Goal: Obtain resource: Download file/media

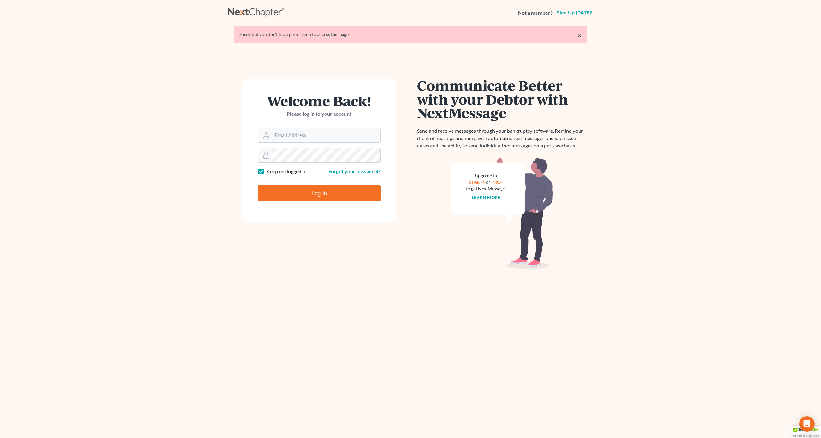
type input "[EMAIL_ADDRESS][DOMAIN_NAME]"
click at [303, 200] on input "Log In" at bounding box center [319, 193] width 123 height 16
type input "Thinking..."
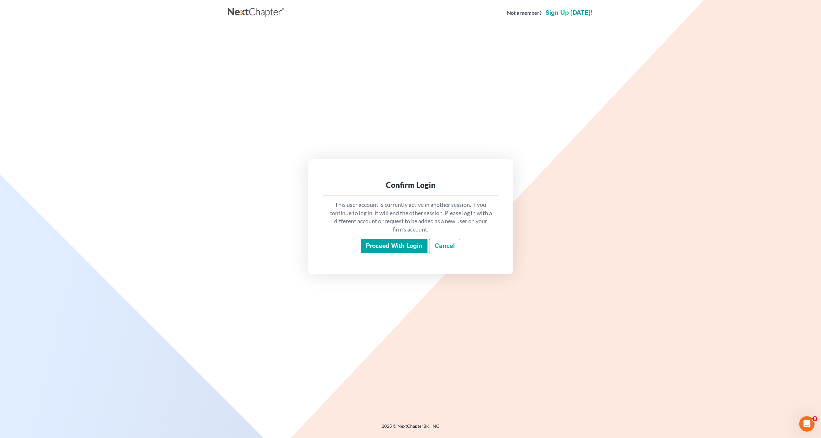
click at [398, 250] on input "Proceed with login" at bounding box center [394, 246] width 67 height 15
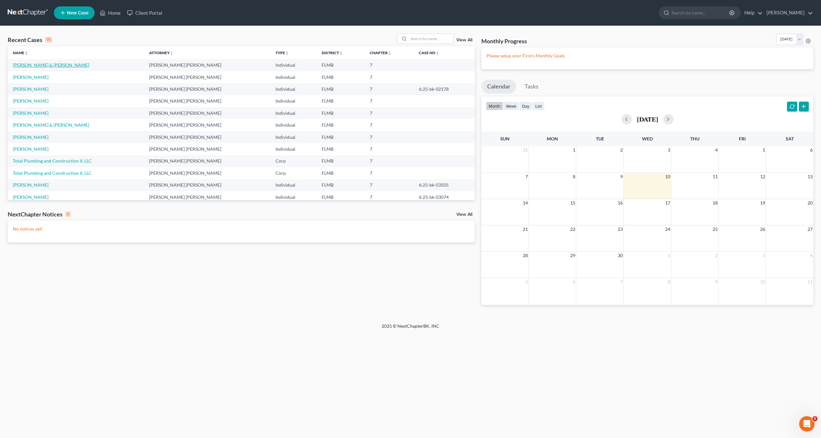
click at [47, 65] on link "Nickerson, Allan & Nancy" at bounding box center [51, 64] width 76 height 5
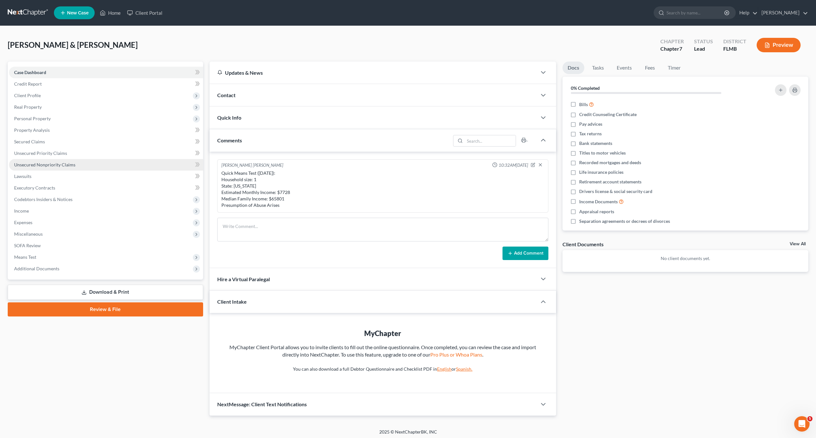
click at [46, 167] on span "Unsecured Nonpriority Claims" at bounding box center [44, 164] width 61 height 5
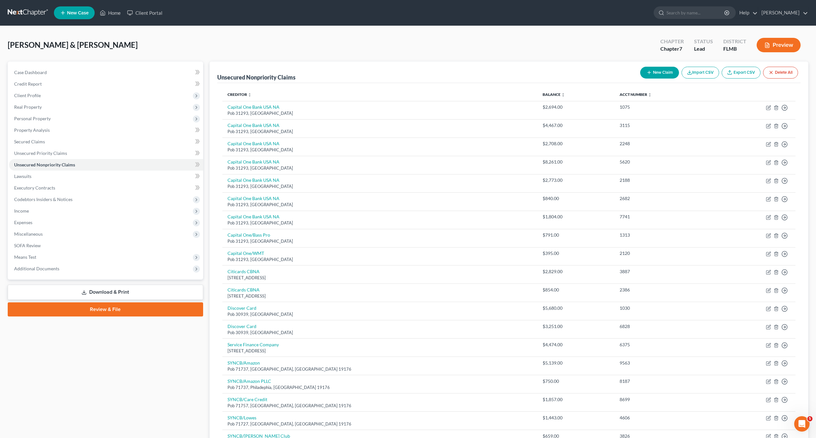
click at [650, 76] on button "New Claim" at bounding box center [659, 73] width 39 height 12
select select "2"
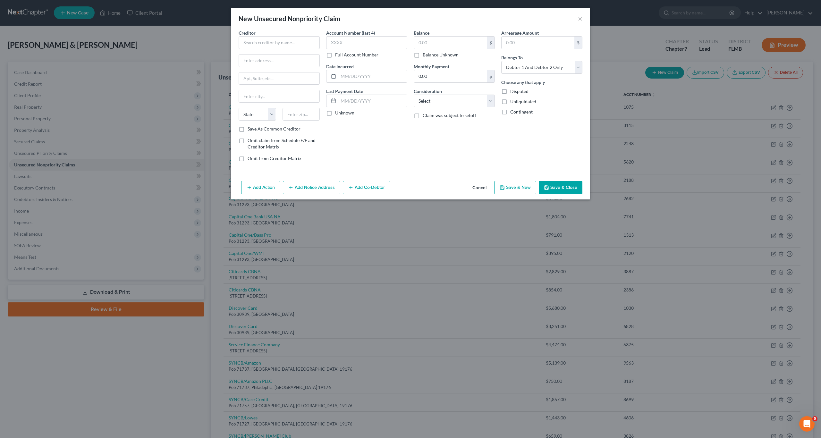
click at [476, 189] on button "Cancel" at bounding box center [479, 188] width 24 height 13
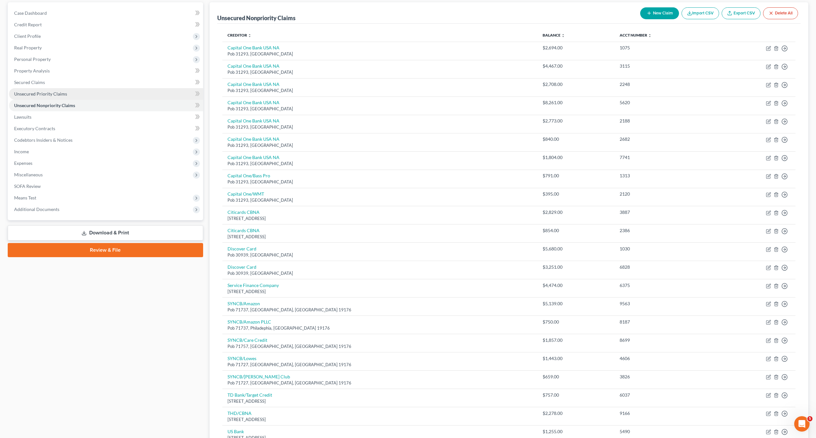
scroll to position [32, 0]
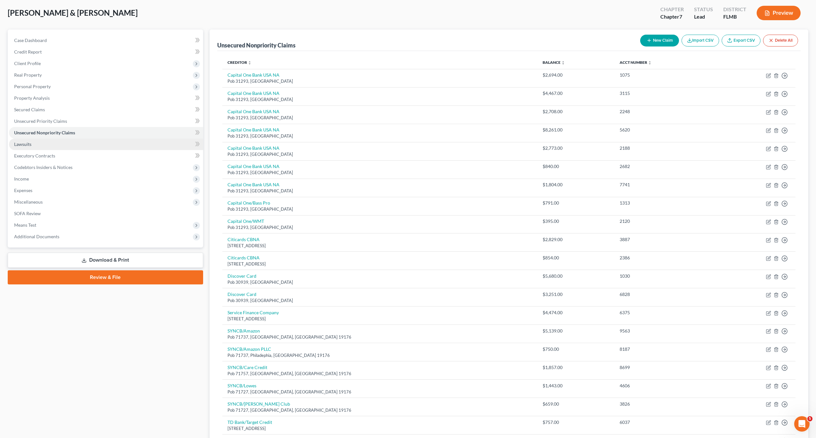
click at [38, 144] on link "Lawsuits" at bounding box center [106, 145] width 194 height 12
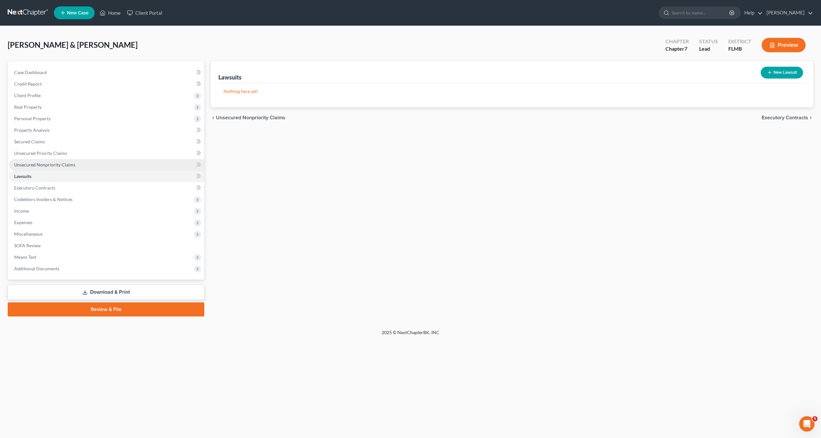
click at [46, 166] on span "Unsecured Nonpriority Claims" at bounding box center [44, 164] width 61 height 5
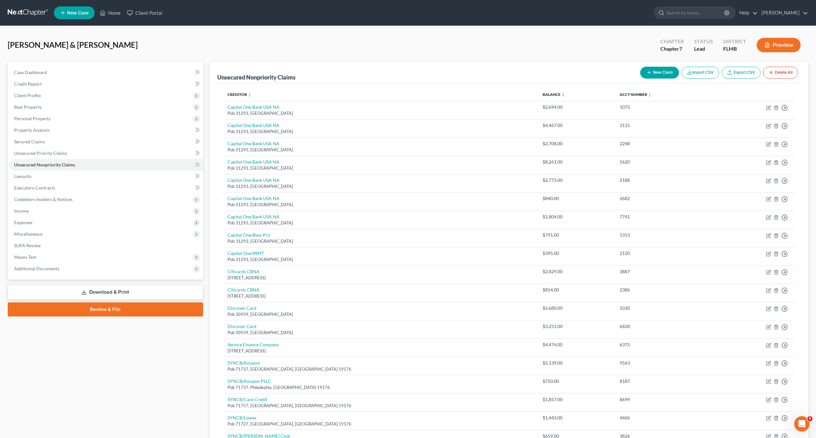
drag, startPoint x: 85, startPoint y: 351, endPoint x: 86, endPoint y: 348, distance: 3.3
click at [85, 350] on div "Case Dashboard Payments Invoices Payments Payments Credit Report Client Profile" at bounding box center [105, 342] width 202 height 560
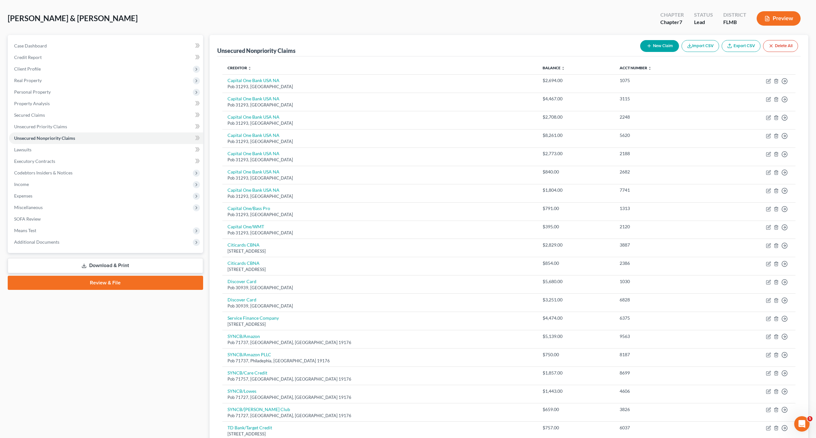
scroll to position [64, 0]
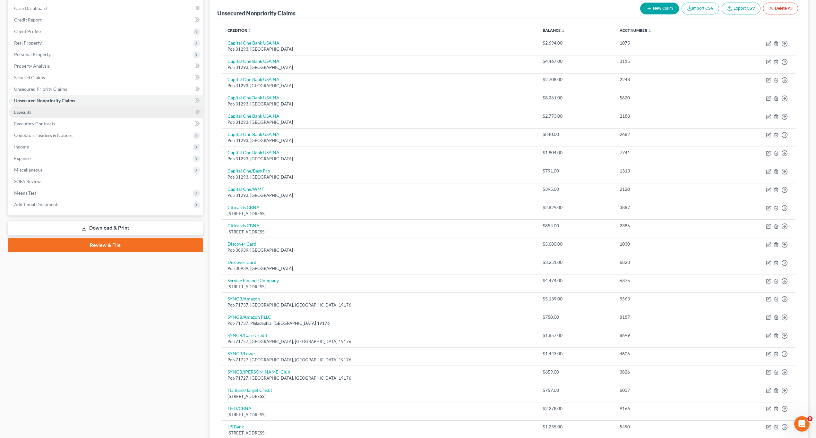
click at [38, 110] on link "Lawsuits" at bounding box center [106, 112] width 194 height 12
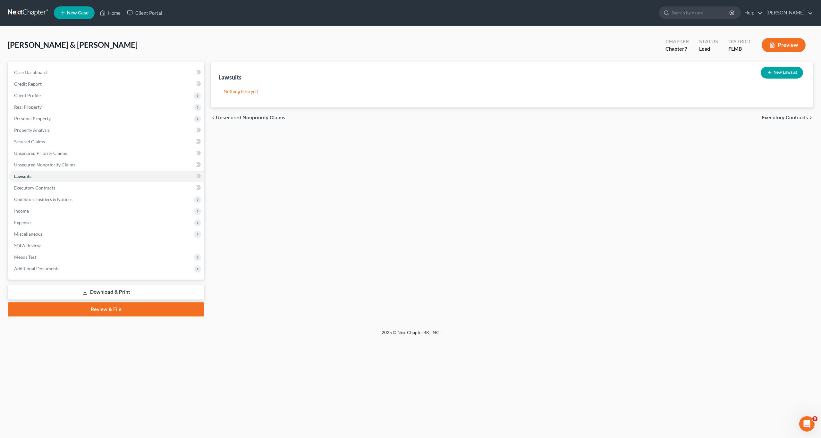
click at [151, 365] on div "Home New Case Client Portal Craig Bourne craigbournelaw@yahoo.com My Account Se…" at bounding box center [410, 219] width 821 height 438
drag, startPoint x: 72, startPoint y: 366, endPoint x: 72, endPoint y: 356, distance: 10.0
click at [72, 365] on div "Home New Case Client Portal Craig Bourne craigbournelaw@yahoo.com My Account Se…" at bounding box center [410, 219] width 821 height 438
click at [38, 243] on span "SOFA Review" at bounding box center [27, 245] width 27 height 5
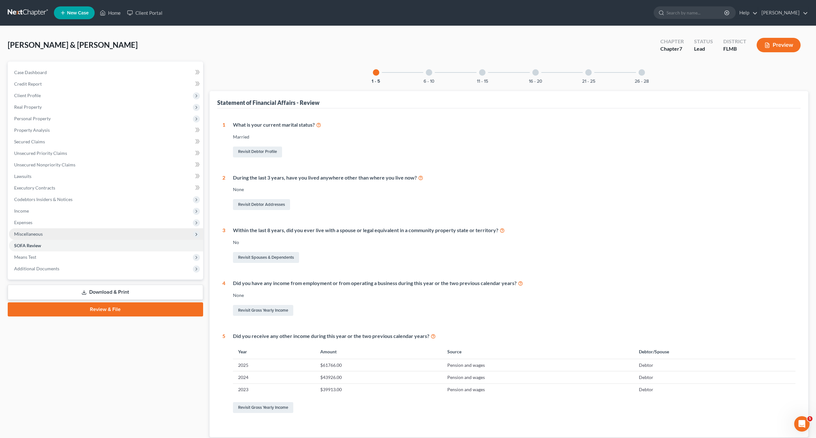
click at [36, 236] on span "Miscellaneous" at bounding box center [28, 233] width 29 height 5
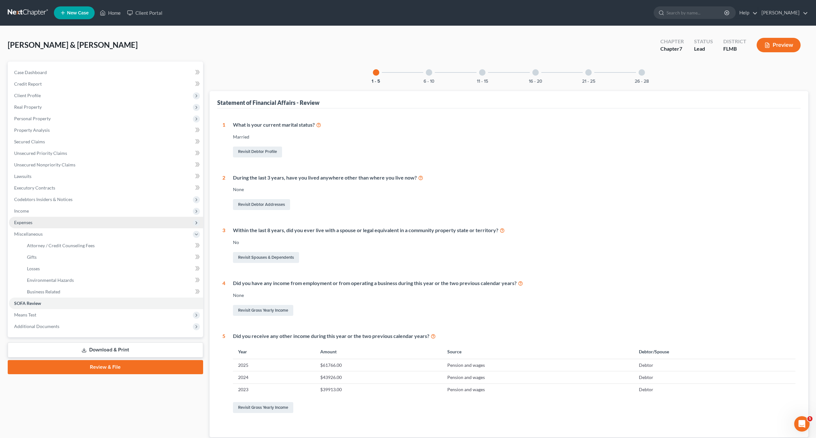
click at [31, 225] on span "Expenses" at bounding box center [23, 222] width 18 height 5
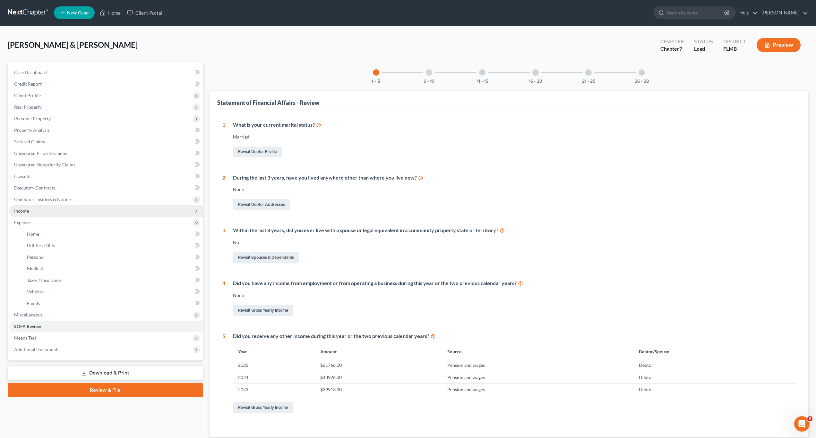
click at [30, 214] on span "Income" at bounding box center [106, 211] width 194 height 12
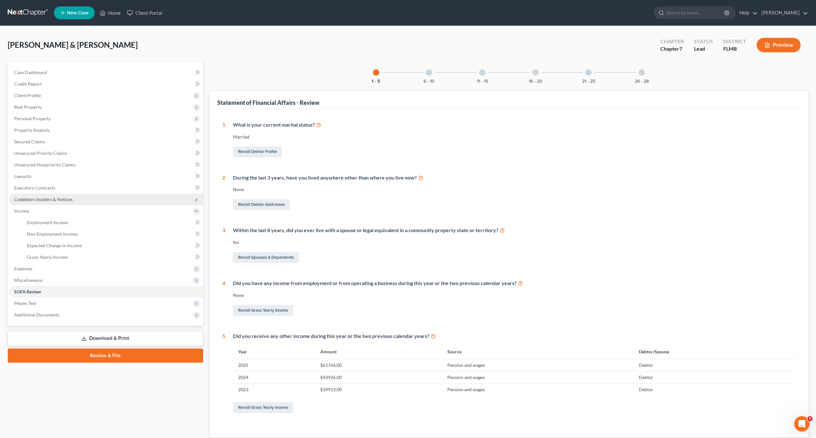
click at [39, 198] on span "Codebtors Insiders & Notices" at bounding box center [43, 199] width 58 height 5
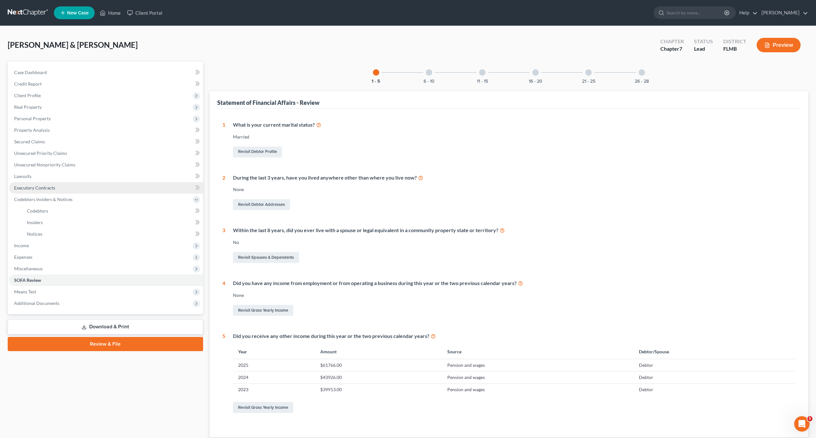
click at [38, 188] on span "Executory Contracts" at bounding box center [34, 187] width 41 height 5
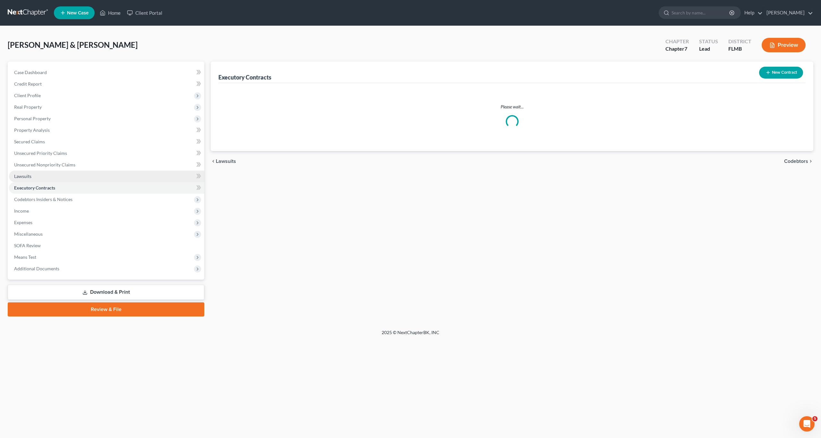
click at [33, 175] on link "Lawsuits" at bounding box center [106, 177] width 195 height 12
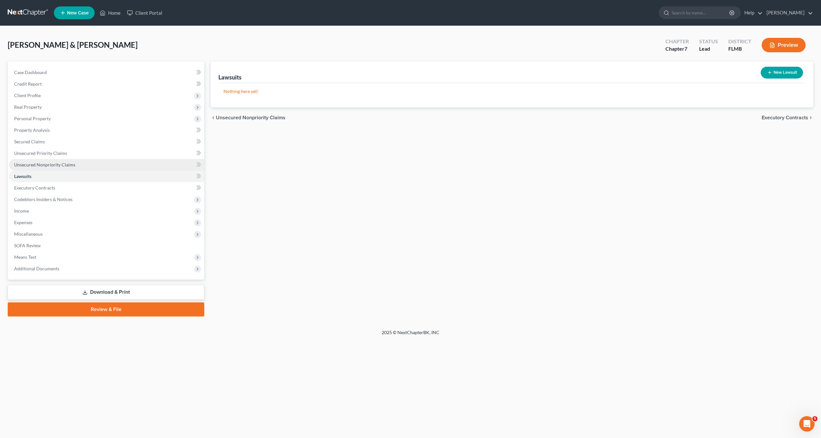
click at [71, 167] on span "Unsecured Nonpriority Claims" at bounding box center [44, 164] width 61 height 5
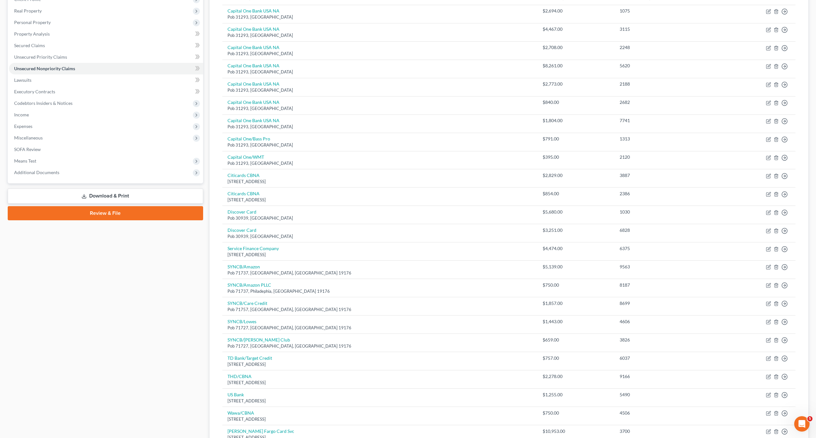
click at [106, 364] on div "Case Dashboard Payments Invoices Payments Payments Credit Report Client Profile" at bounding box center [105, 245] width 202 height 560
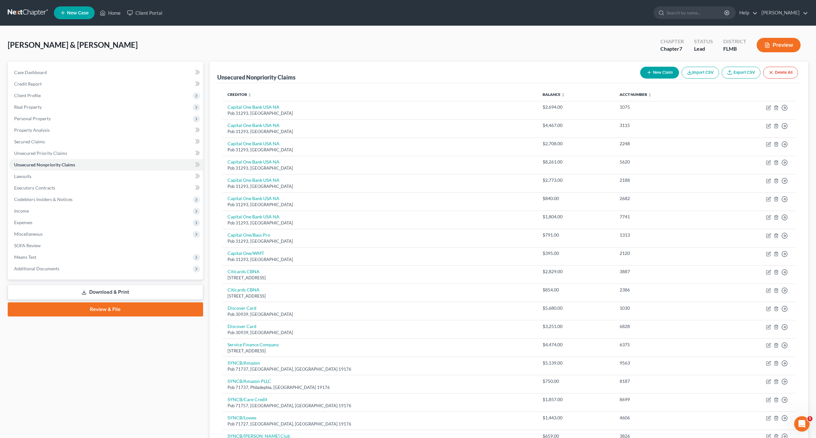
click at [88, 296] on link "Download & Print" at bounding box center [105, 292] width 195 height 15
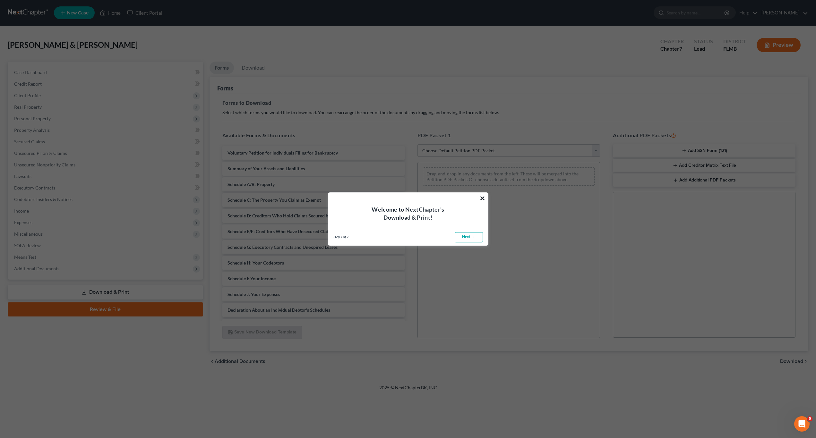
click at [481, 198] on button "×" at bounding box center [482, 198] width 6 height 10
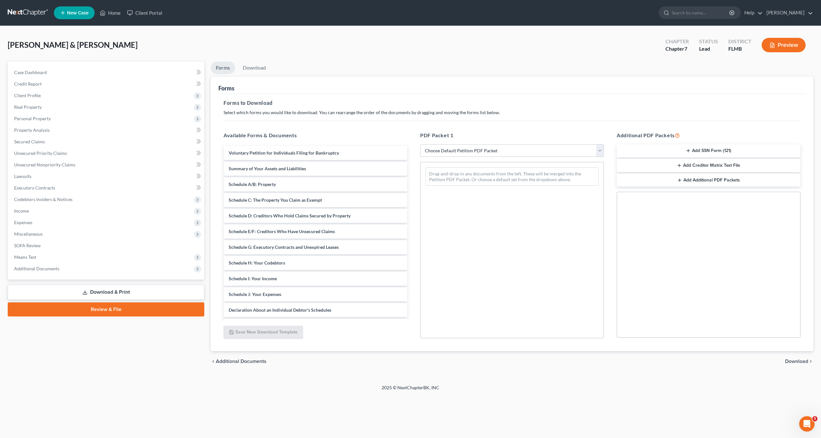
click at [474, 149] on select "Choose Default Petition PDF Packet Complete Bankruptcy Petition (all forms and …" at bounding box center [512, 150] width 184 height 13
select select "0"
click at [420, 144] on select "Choose Default Petition PDF Packet Complete Bankruptcy Petition (all forms and …" at bounding box center [512, 150] width 184 height 13
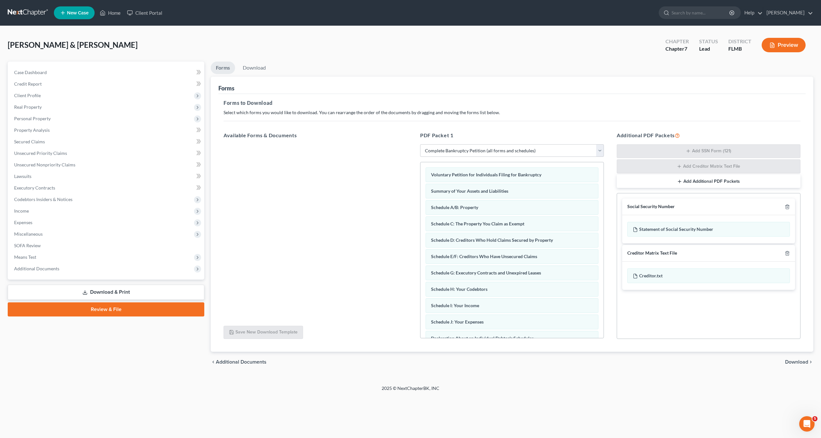
click at [797, 360] on span "Download" at bounding box center [796, 362] width 23 height 5
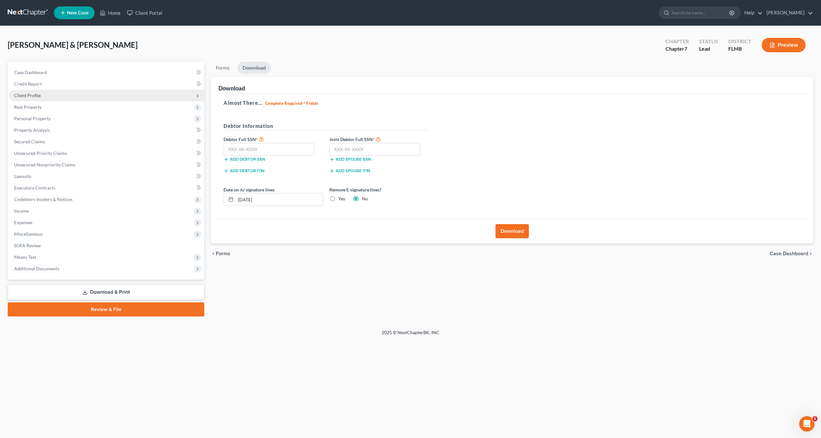
click at [28, 92] on span "Client Profile" at bounding box center [106, 96] width 195 height 12
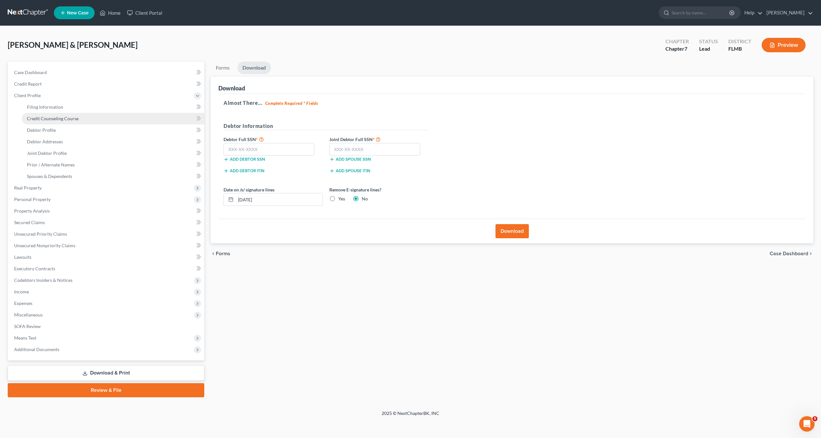
click at [35, 124] on link "Credit Counseling Course" at bounding box center [113, 119] width 183 height 12
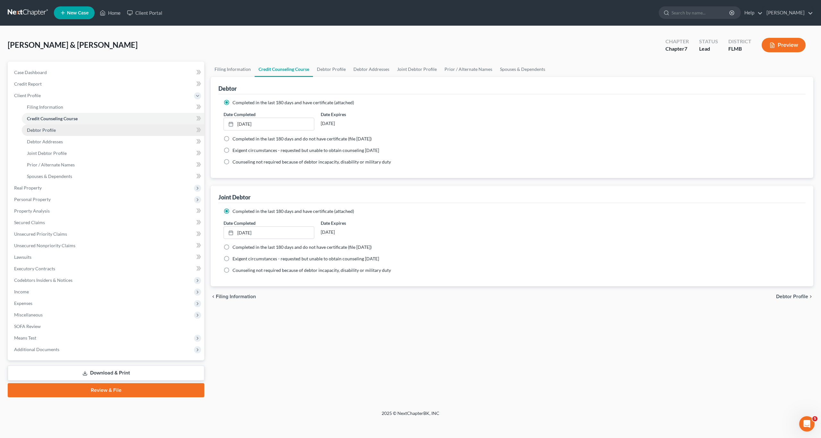
click at [35, 127] on link "Debtor Profile" at bounding box center [113, 130] width 183 height 12
select select "1"
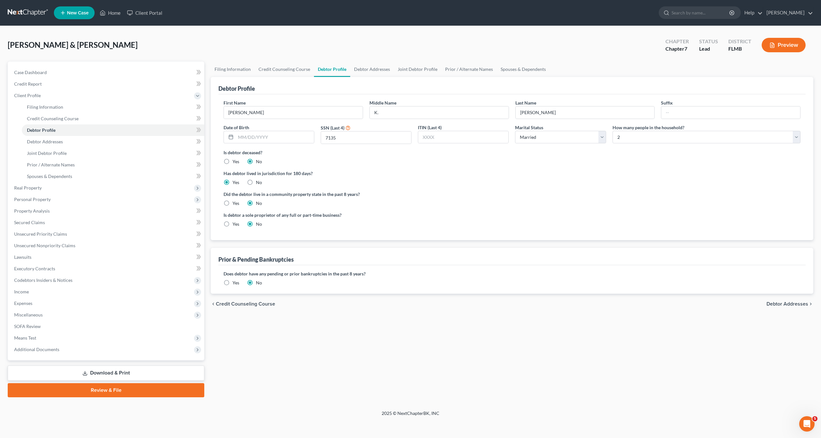
click at [108, 377] on link "Download & Print" at bounding box center [106, 373] width 197 height 15
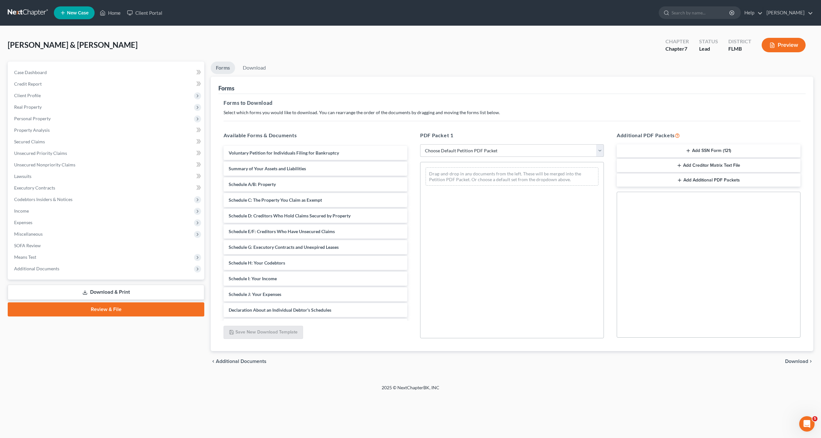
click at [473, 148] on select "Choose Default Petition PDF Packet Complete Bankruptcy Petition (all forms and …" at bounding box center [512, 150] width 184 height 13
select select "0"
click at [420, 144] on select "Choose Default Petition PDF Packet Complete Bankruptcy Petition (all forms and …" at bounding box center [512, 150] width 184 height 13
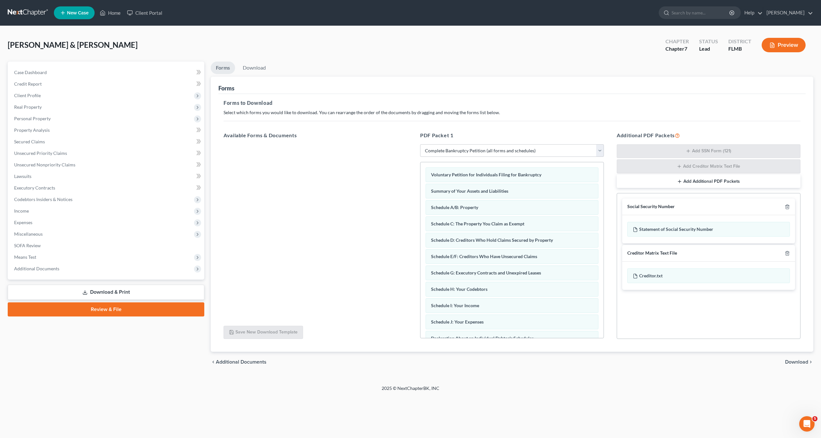
drag, startPoint x: 797, startPoint y: 362, endPoint x: 792, endPoint y: 360, distance: 4.9
click at [797, 361] on span "Download" at bounding box center [796, 362] width 23 height 5
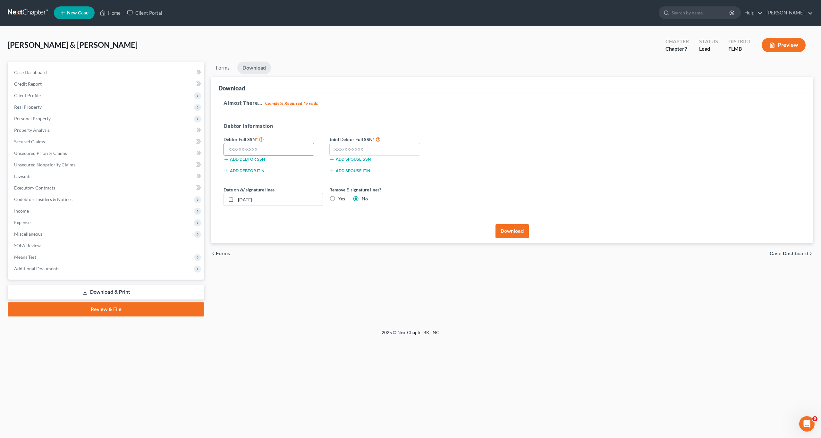
click at [269, 146] on input "text" at bounding box center [269, 149] width 91 height 13
type input "028-48-7135"
click at [340, 149] on input "text" at bounding box center [374, 149] width 91 height 13
type input "026-60-7705"
click at [425, 179] on form "Debtor Information Debtor Full SSN * 028-48-7135 Add debtor SSN Joint Debtor Fu…" at bounding box center [326, 166] width 205 height 89
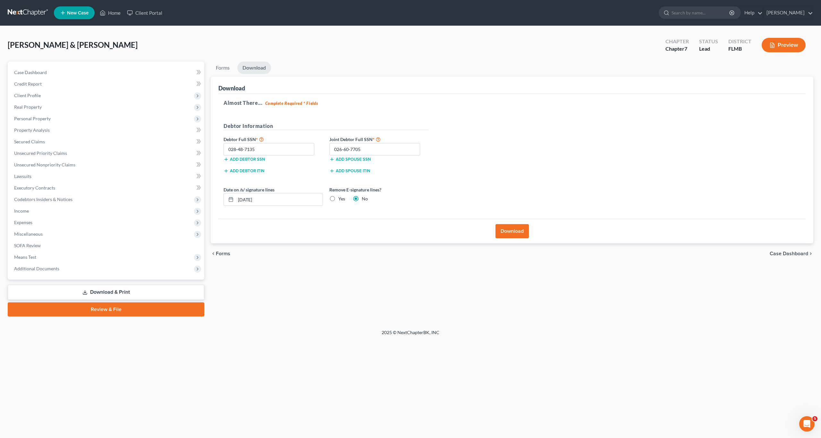
click at [395, 173] on div "Add spouse ITIN" at bounding box center [379, 170] width 106 height 6
click at [338, 199] on label "Yes" at bounding box center [341, 199] width 7 height 6
click at [341, 199] on input "Yes" at bounding box center [343, 198] width 4 height 4
radio input "true"
radio input "false"
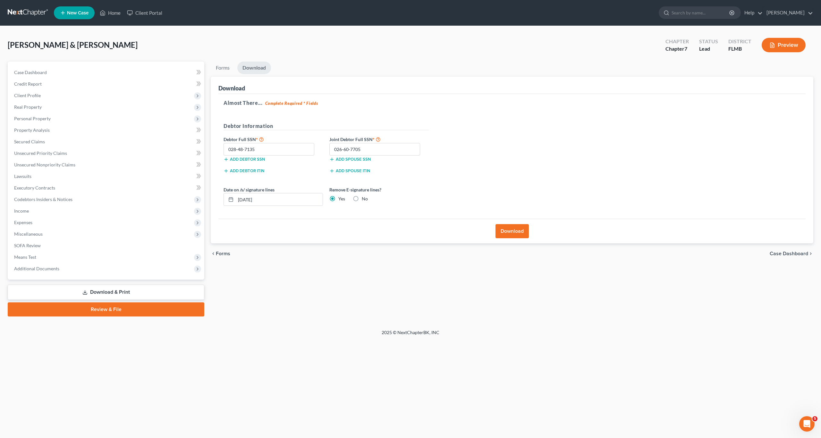
click at [525, 234] on button "Download" at bounding box center [512, 231] width 33 height 14
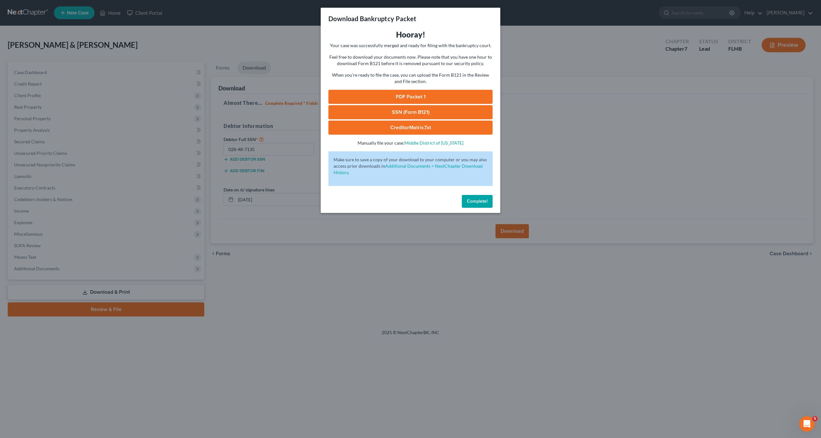
click at [438, 115] on link "SSN (Form B121)" at bounding box center [410, 112] width 164 height 14
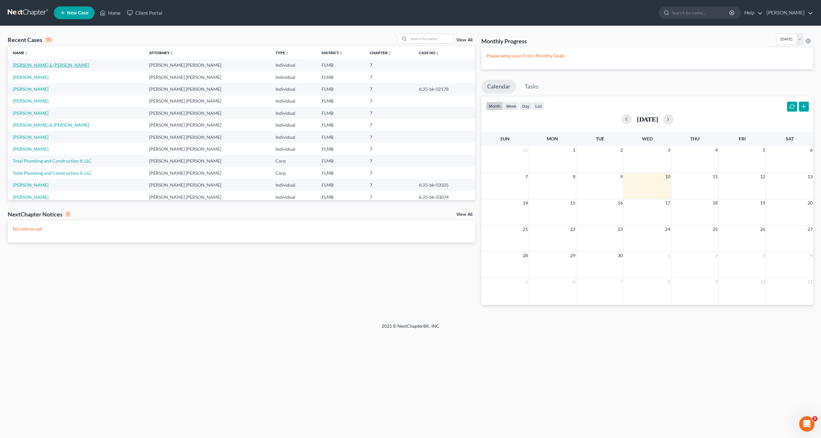
click at [33, 67] on link "Nickerson, Allan & Nancy" at bounding box center [51, 64] width 76 height 5
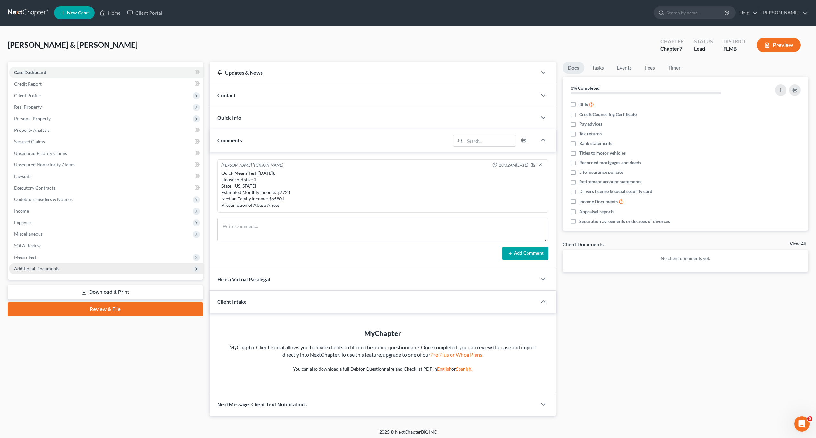
click at [44, 269] on span "Additional Documents" at bounding box center [36, 268] width 45 height 5
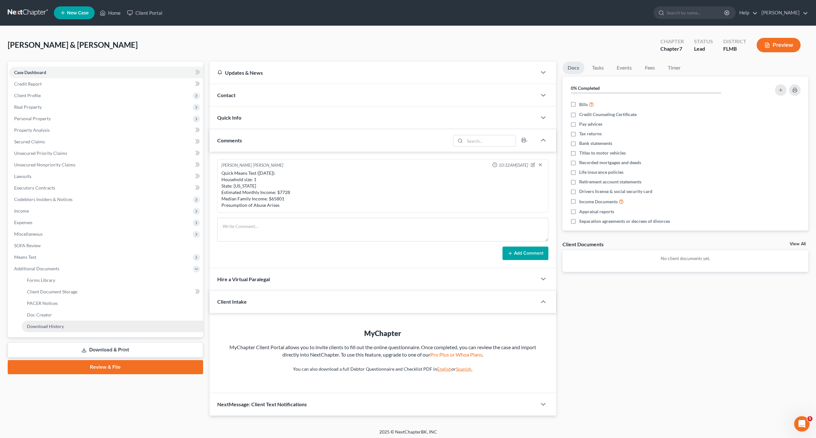
click at [60, 322] on link "Download History" at bounding box center [112, 327] width 181 height 12
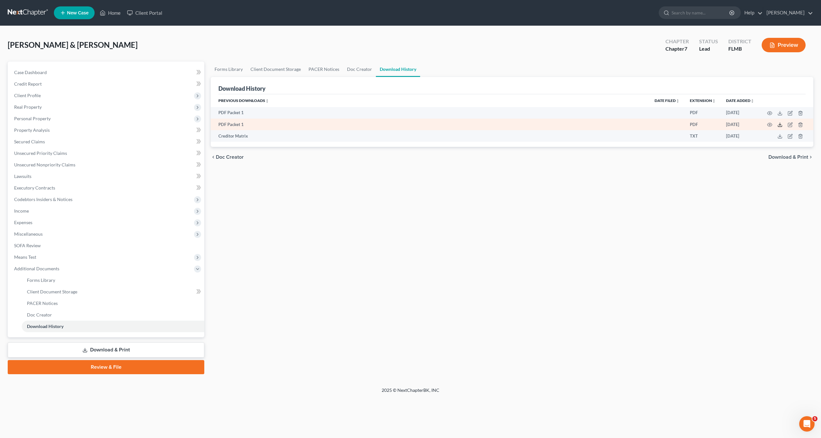
click at [780, 124] on icon at bounding box center [779, 124] width 5 height 5
drag, startPoint x: 478, startPoint y: 292, endPoint x: 554, endPoint y: 270, distance: 78.7
click at [478, 292] on div "Forms Library Client Document Storage PACER Notices Doc Creator Download Histor…" at bounding box center [512, 218] width 609 height 313
